Goal: Transaction & Acquisition: Purchase product/service

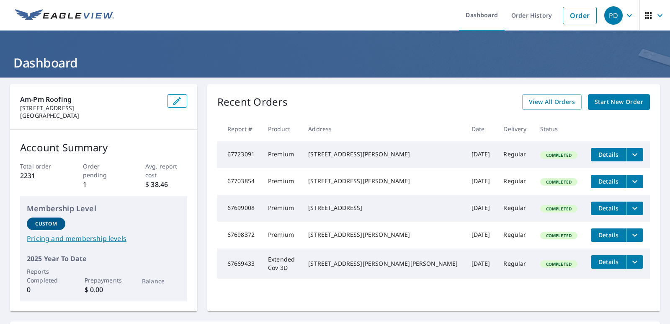
click at [610, 105] on span "Start New Order" at bounding box center [618, 102] width 49 height 10
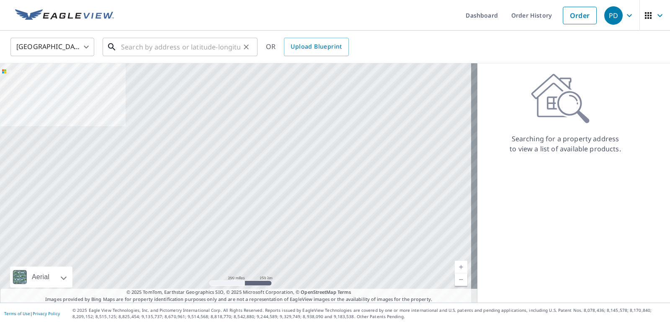
click at [164, 44] on input "text" at bounding box center [180, 46] width 119 height 23
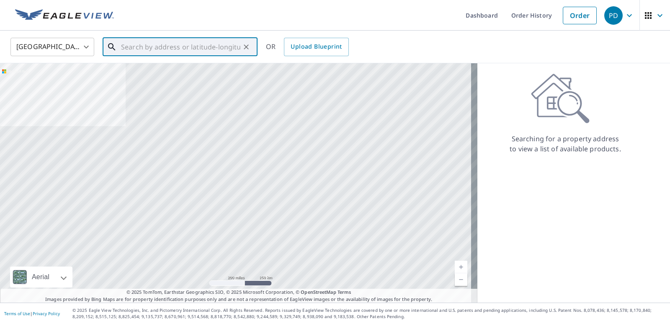
click at [179, 44] on input "text" at bounding box center [180, 46] width 119 height 23
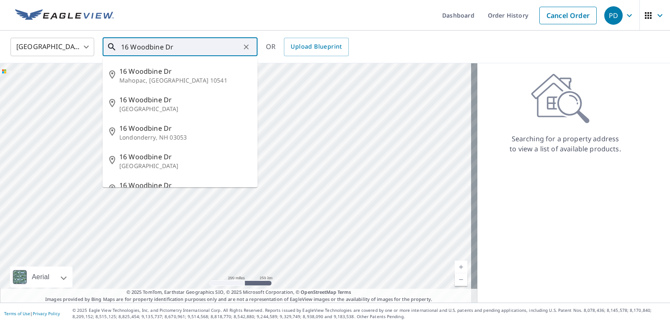
click at [198, 42] on input "16 Woodbine Dr" at bounding box center [180, 46] width 119 height 23
drag, startPoint x: 194, startPoint y: 49, endPoint x: 126, endPoint y: 83, distance: 75.6
click at [139, 44] on input "16 Woodbine Dr" at bounding box center [180, 46] width 119 height 23
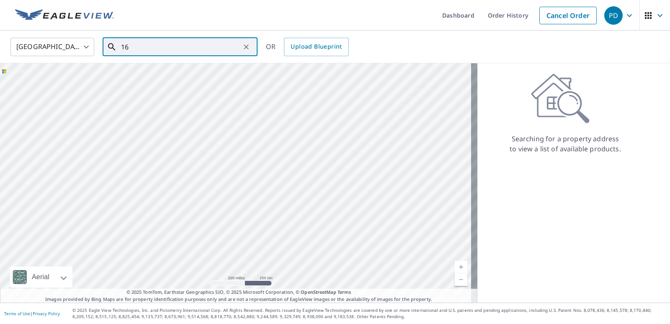
type input "1"
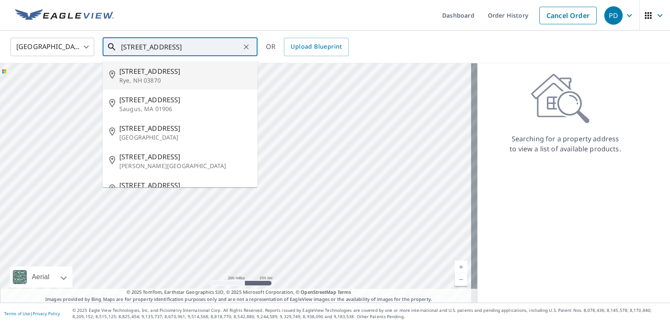
click at [153, 48] on input "[STREET_ADDRESS]" at bounding box center [180, 46] width 119 height 23
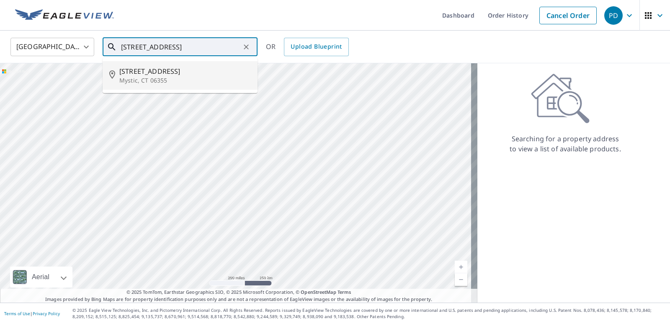
click at [186, 44] on input "[STREET_ADDRESS]" at bounding box center [180, 46] width 119 height 23
click at [165, 72] on span "[STREET_ADDRESS]" at bounding box center [184, 71] width 131 height 10
type input "[STREET_ADDRESS]"
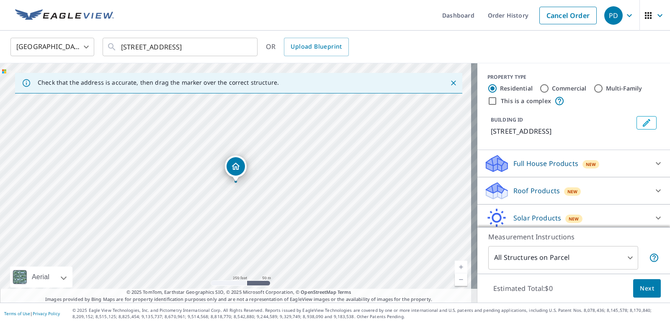
click at [535, 190] on p "Roof Products" at bounding box center [536, 190] width 46 height 10
click at [484, 213] on input "Premium $24.25 - $75.5" at bounding box center [490, 212] width 13 height 10
checkbox input "true"
click at [625, 255] on body "PD PD Dashboard Order History Cancel Order PD [GEOGRAPHIC_DATA] [GEOGRAPHIC_DAT…" at bounding box center [335, 162] width 670 height 324
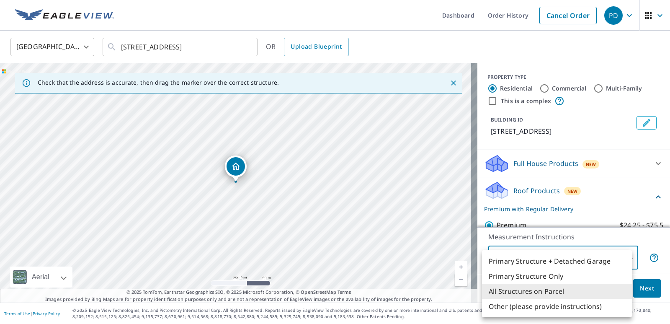
click at [538, 274] on li "Primary Structure Only" at bounding box center [557, 275] width 150 height 15
type input "2"
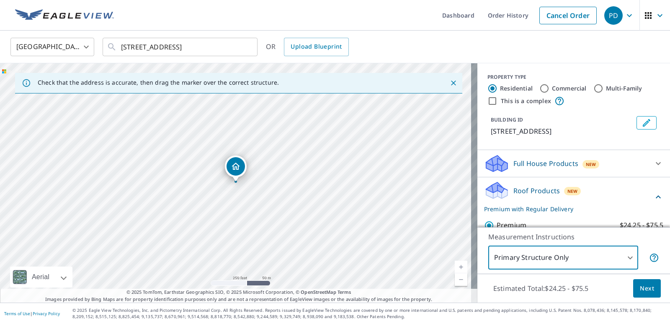
click at [456, 265] on link "Current Level 17, Zoom In" at bounding box center [461, 266] width 13 height 13
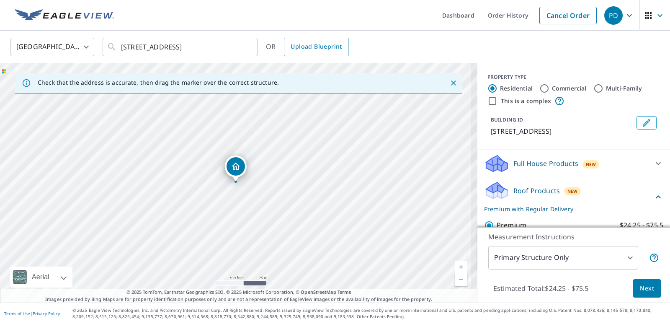
click at [456, 265] on link "Current Level 18, Zoom In" at bounding box center [461, 266] width 13 height 13
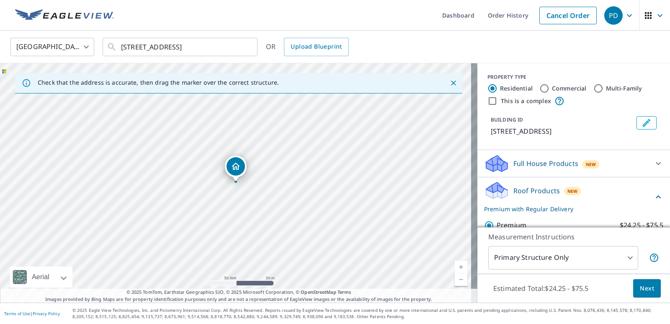
click at [456, 266] on link "Current Level 19, Zoom In" at bounding box center [461, 266] width 13 height 13
drag, startPoint x: 237, startPoint y: 166, endPoint x: 243, endPoint y: 148, distance: 19.6
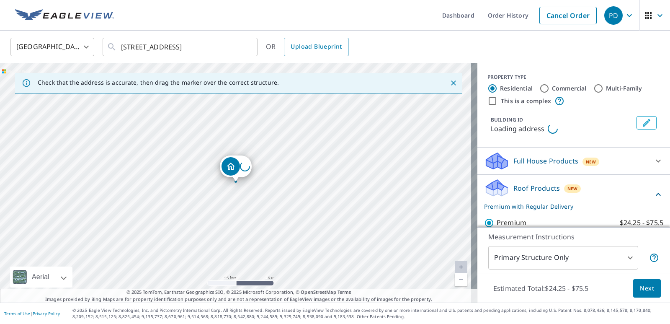
click at [455, 263] on link "Current Level 20, Zoom In Disabled" at bounding box center [461, 266] width 13 height 13
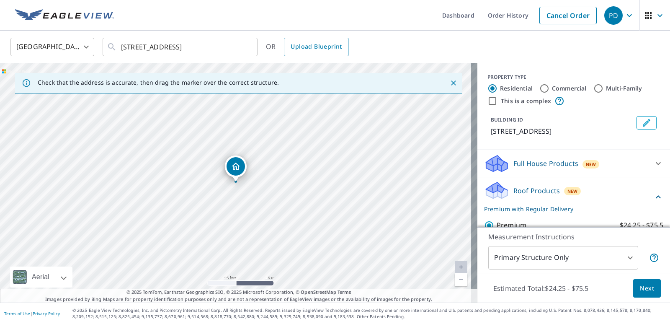
click at [455, 263] on link "Current Level 20, Zoom In Disabled" at bounding box center [461, 266] width 13 height 13
click at [455, 267] on link "Current Level 20, Zoom In Disabled" at bounding box center [461, 266] width 13 height 13
drag, startPoint x: 310, startPoint y: 206, endPoint x: 316, endPoint y: 195, distance: 13.1
click at [310, 206] on div "[STREET_ADDRESS]" at bounding box center [238, 182] width 477 height 239
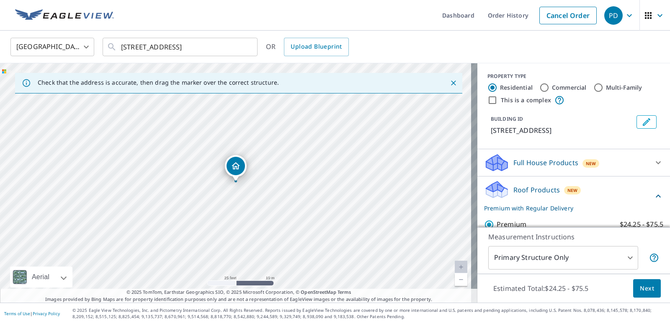
click at [235, 182] on div at bounding box center [235, 180] width 3 height 3
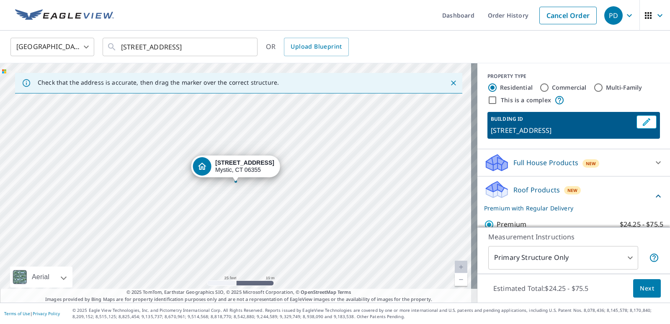
click at [266, 188] on div "[STREET_ADDRESS]" at bounding box center [238, 182] width 477 height 239
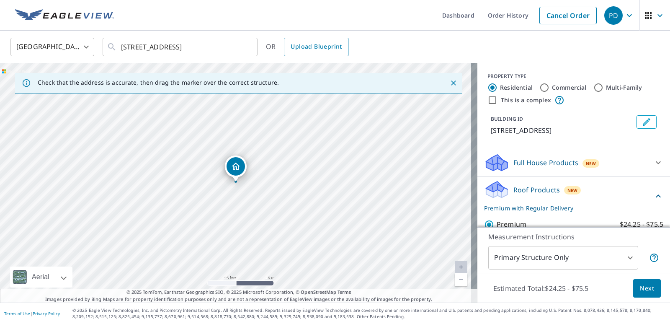
click at [455, 264] on link "Current Level 20, Zoom In Disabled" at bounding box center [461, 266] width 13 height 13
click at [455, 282] on link "Current Level 20, Zoom Out" at bounding box center [461, 279] width 13 height 13
click at [455, 265] on link "Current Level 19, Zoom In" at bounding box center [461, 266] width 13 height 13
click at [457, 267] on link "Current Level 20, Zoom In Disabled" at bounding box center [461, 266] width 13 height 13
click at [457, 278] on link "Current Level 20, Zoom Out" at bounding box center [461, 279] width 13 height 13
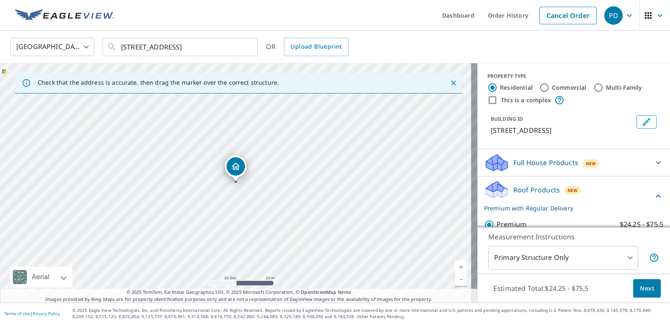
click at [455, 266] on link "Current Level 19, Zoom In" at bounding box center [461, 266] width 13 height 13
click at [455, 266] on link "Current Level 20, Zoom In Disabled" at bounding box center [461, 266] width 13 height 13
click at [455, 282] on link "Current Level 20, Zoom Out" at bounding box center [461, 279] width 13 height 13
click at [455, 282] on link "Current Level 19, Zoom Out" at bounding box center [461, 279] width 13 height 13
click at [455, 268] on link "Current Level 18, Zoom In" at bounding box center [461, 266] width 13 height 13
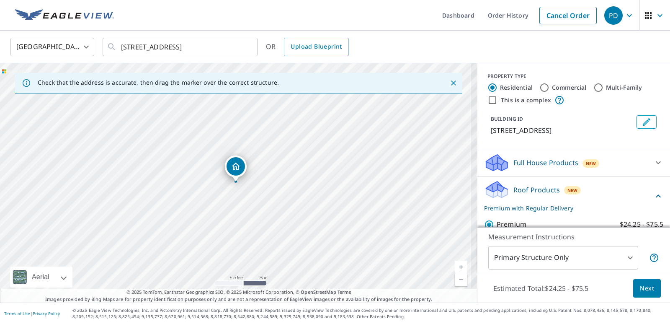
click at [455, 268] on link "Current Level 18, Zoom In" at bounding box center [461, 266] width 13 height 13
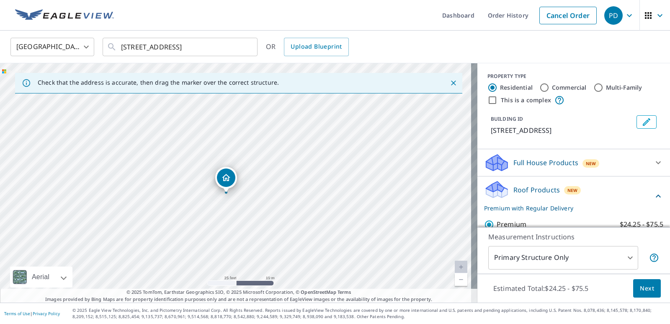
drag, startPoint x: 233, startPoint y: 160, endPoint x: 224, endPoint y: 171, distance: 14.5
click at [640, 288] on span "Next" at bounding box center [647, 288] width 14 height 10
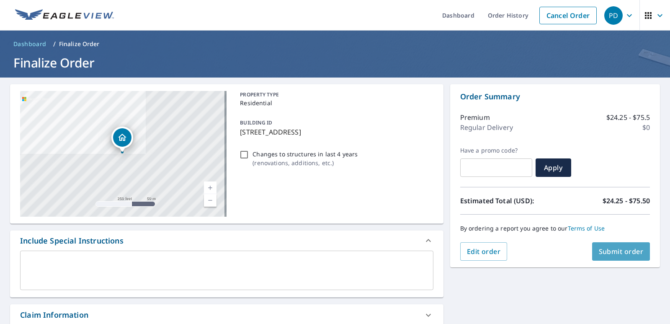
click at [620, 256] on button "Submit order" at bounding box center [621, 251] width 58 height 18
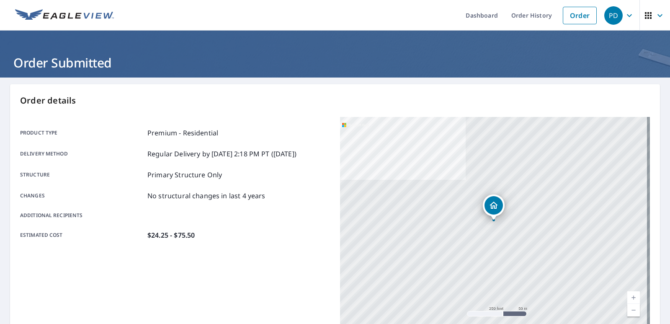
click at [629, 298] on link "Current Level 17, Zoom In" at bounding box center [633, 297] width 13 height 13
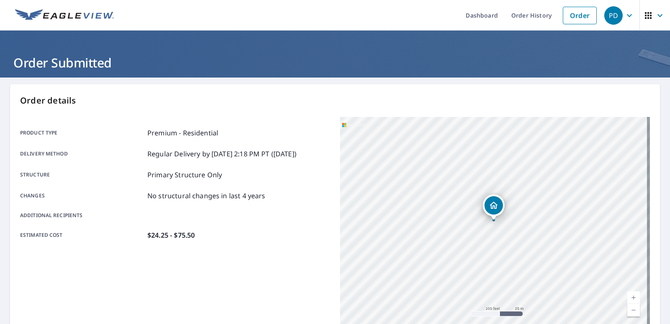
click at [629, 298] on link "Current Level 18, Zoom In" at bounding box center [633, 297] width 13 height 13
click at [629, 298] on link "Current Level 19, Zoom In" at bounding box center [633, 297] width 13 height 13
click at [629, 298] on link "Current Level 20, Zoom In Disabled" at bounding box center [633, 297] width 13 height 13
drag, startPoint x: 494, startPoint y: 203, endPoint x: 494, endPoint y: 179, distance: 23.9
click at [494, 179] on icon "Dropped pin, building 1, Residential property, 136 Ocean View Ave Mystic, CT 06…" at bounding box center [494, 181] width 10 height 10
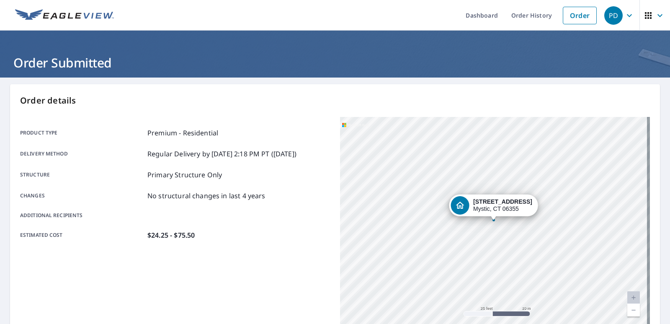
click at [538, 225] on div "[STREET_ADDRESS]" at bounding box center [495, 221] width 310 height 209
drag, startPoint x: 494, startPoint y: 192, endPoint x: 495, endPoint y: 183, distance: 8.4
click at [495, 183] on div "[STREET_ADDRESS]" at bounding box center [495, 221] width 310 height 209
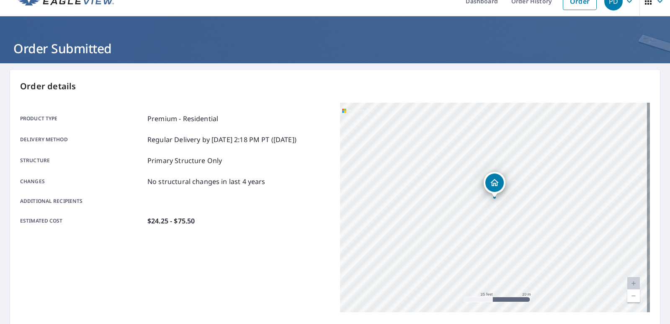
scroll to position [20, 0]
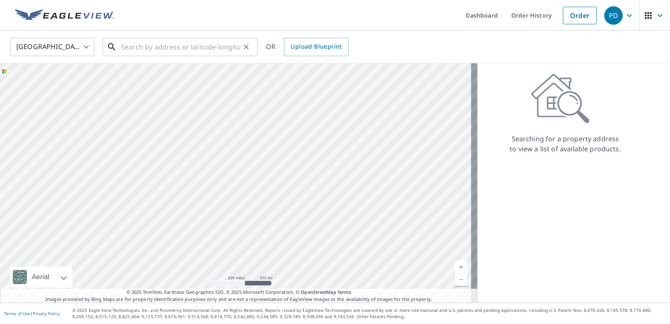
click at [150, 42] on input "text" at bounding box center [180, 46] width 119 height 23
